Goal: Task Accomplishment & Management: Use online tool/utility

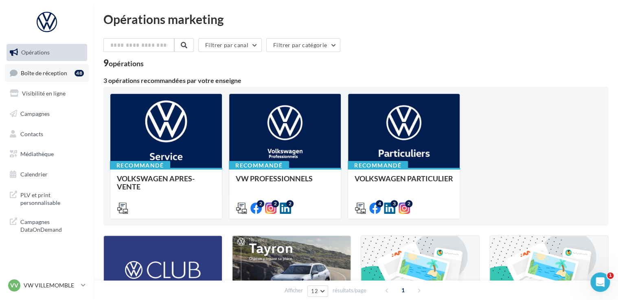
click at [58, 75] on span "Boîte de réception" at bounding box center [44, 72] width 46 height 7
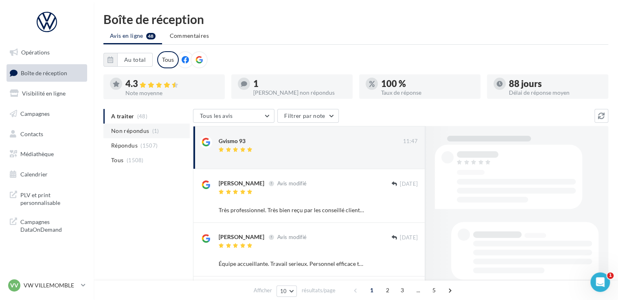
click at [129, 133] on span "Non répondus" at bounding box center [130, 131] width 38 height 8
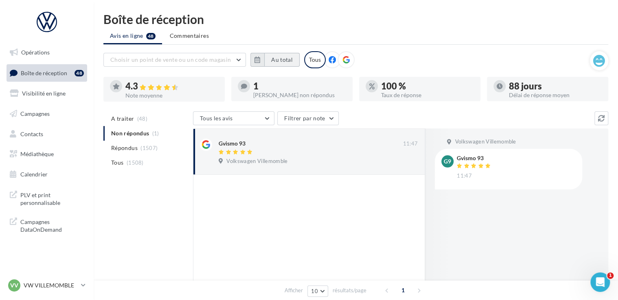
click at [280, 65] on button "Au total" at bounding box center [281, 60] width 35 height 14
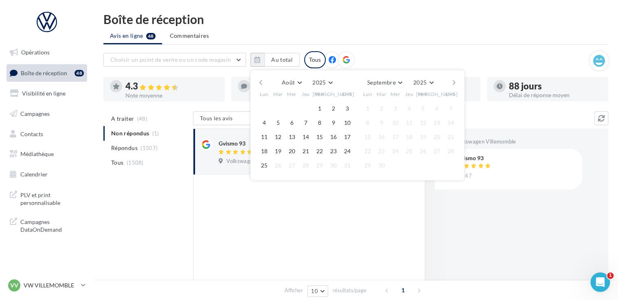
click at [259, 81] on button "button" at bounding box center [260, 82] width 7 height 11
click at [278, 107] on button "1" at bounding box center [278, 109] width 12 height 12
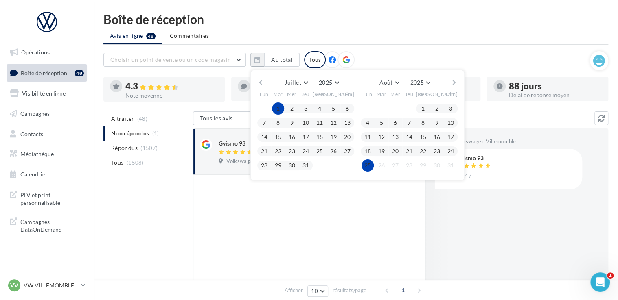
click at [363, 169] on button "25" at bounding box center [368, 166] width 12 height 12
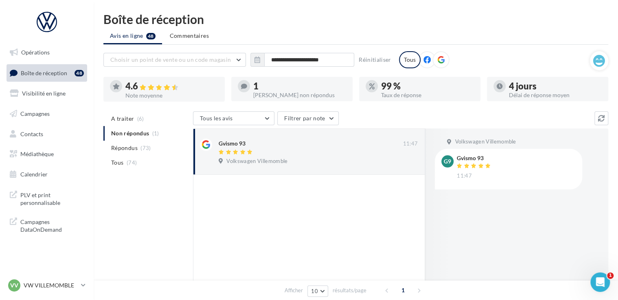
click at [438, 62] on icon at bounding box center [440, 59] width 7 height 7
